Goal: Information Seeking & Learning: Learn about a topic

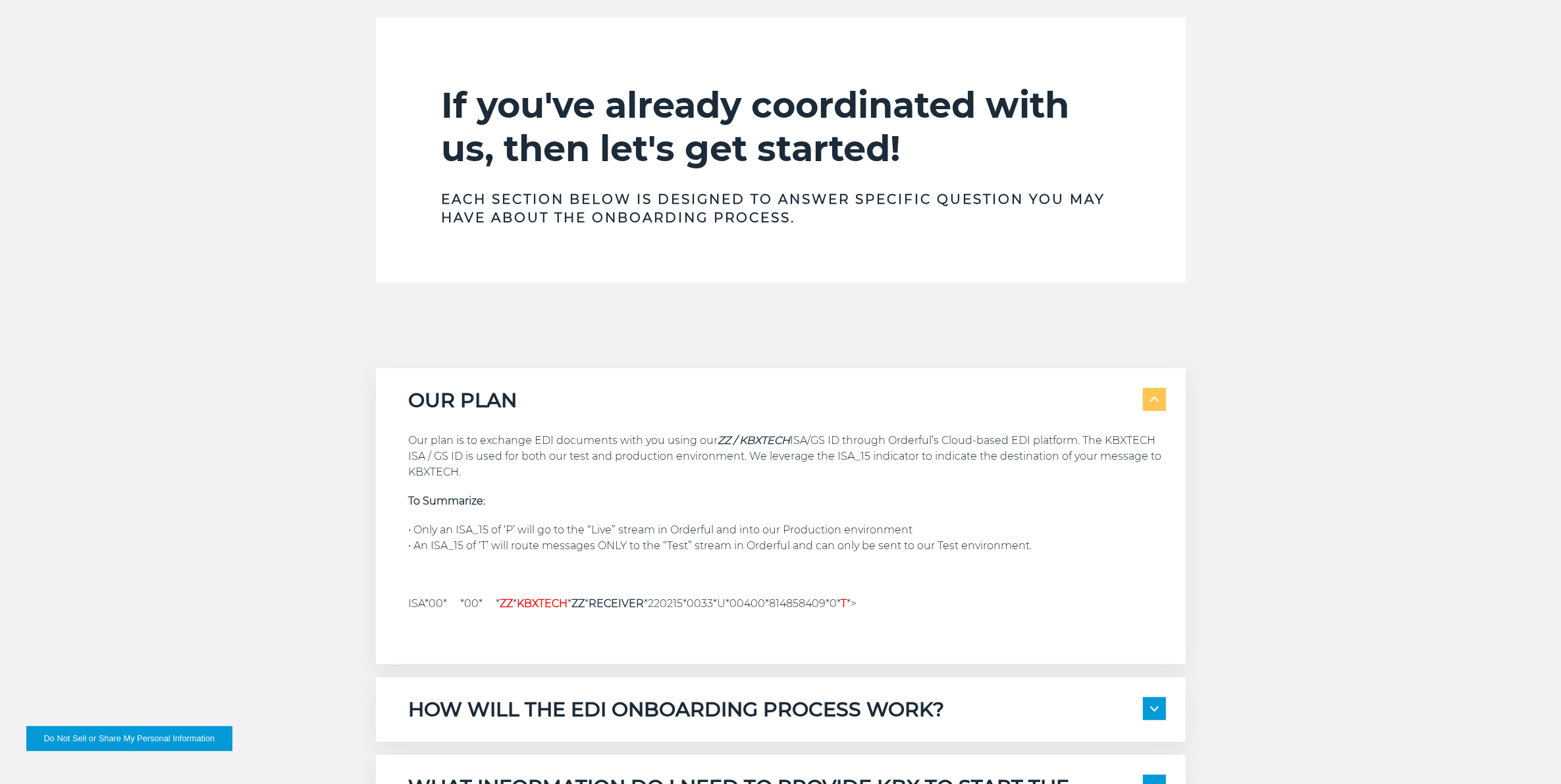
scroll to position [411, 0]
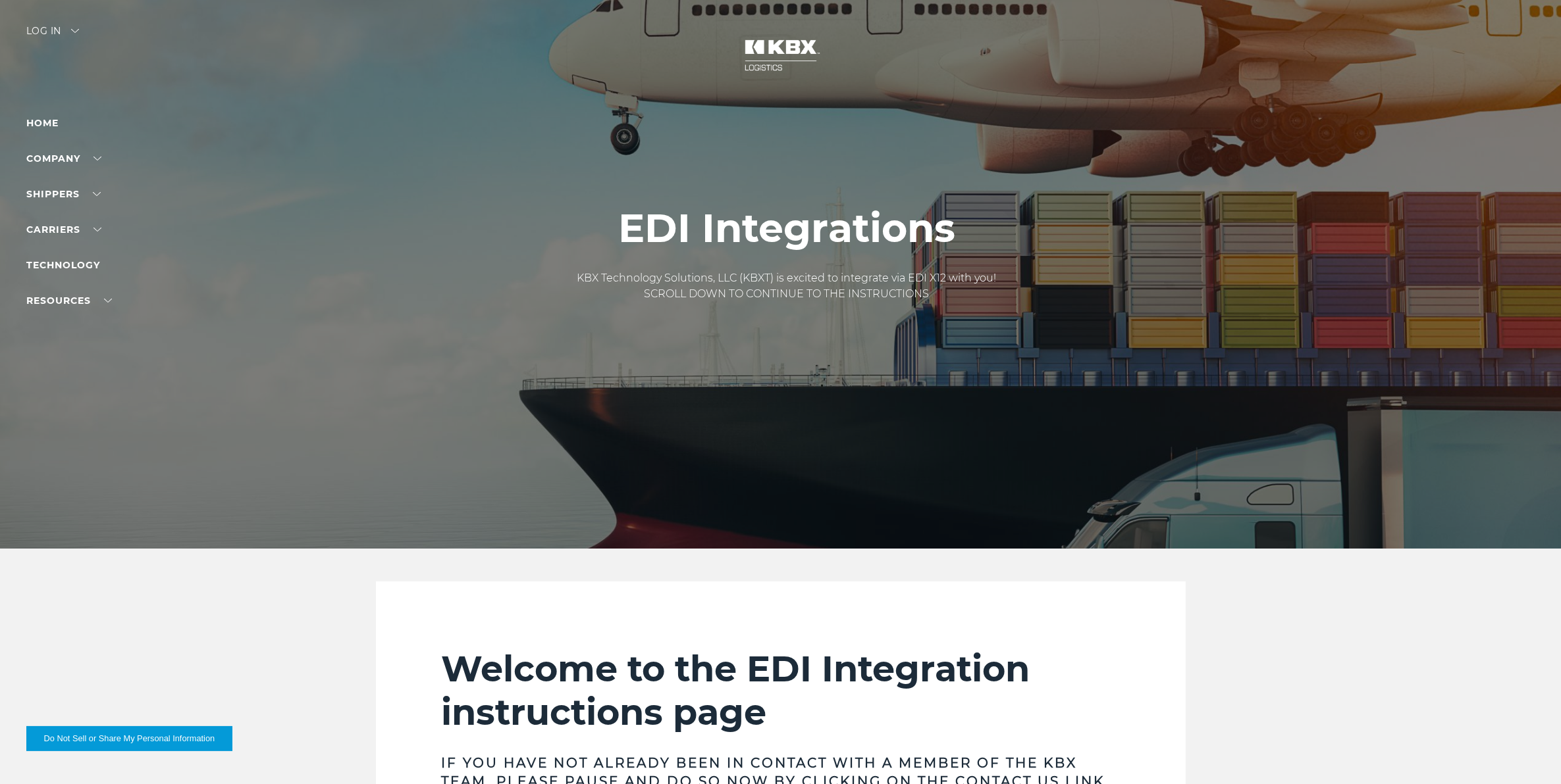
click at [179, 77] on div at bounding box center [787, 274] width 1574 height 548
